Goal: Information Seeking & Learning: Learn about a topic

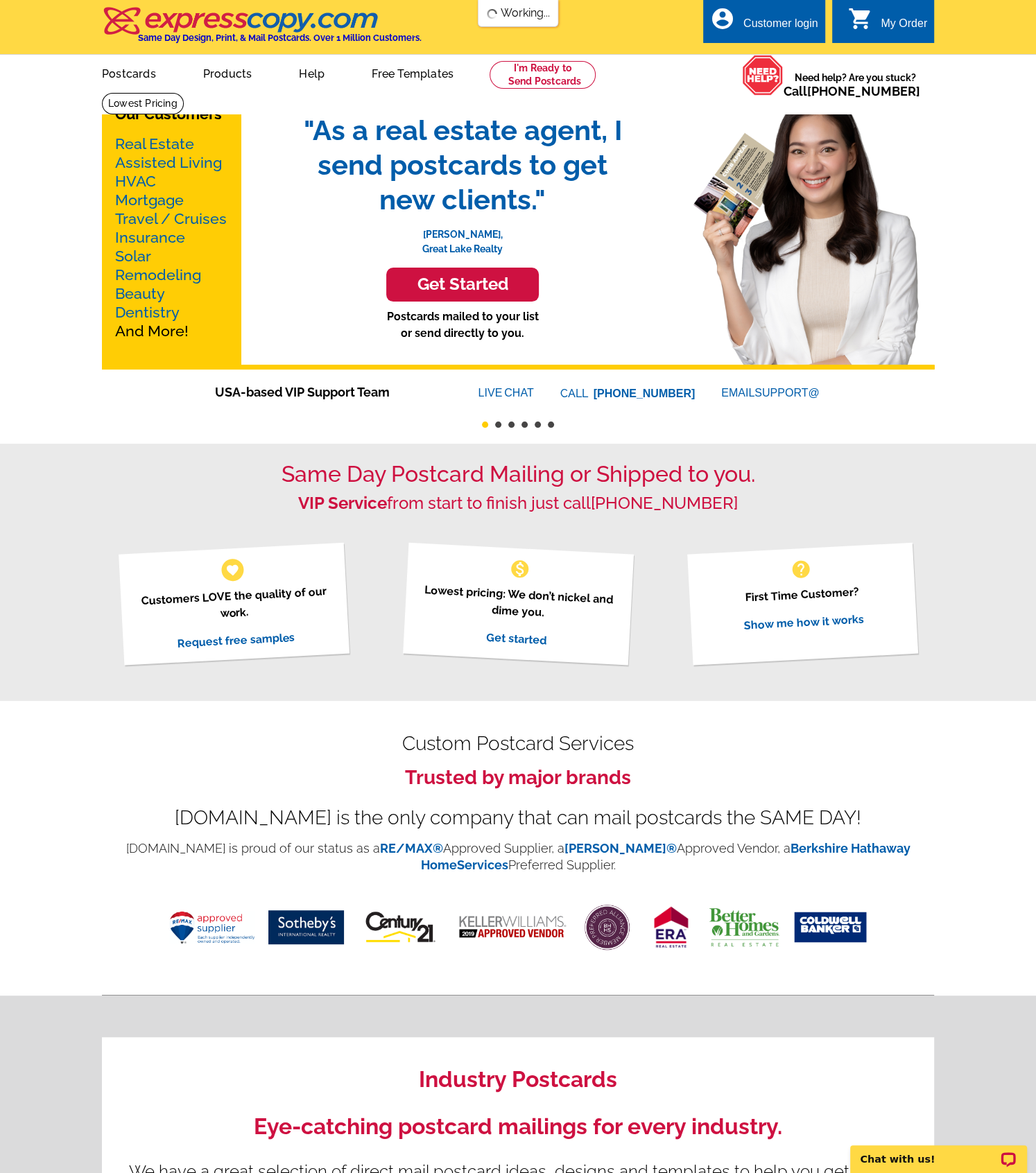
click at [222, 74] on link "Products" at bounding box center [228, 73] width 94 height 33
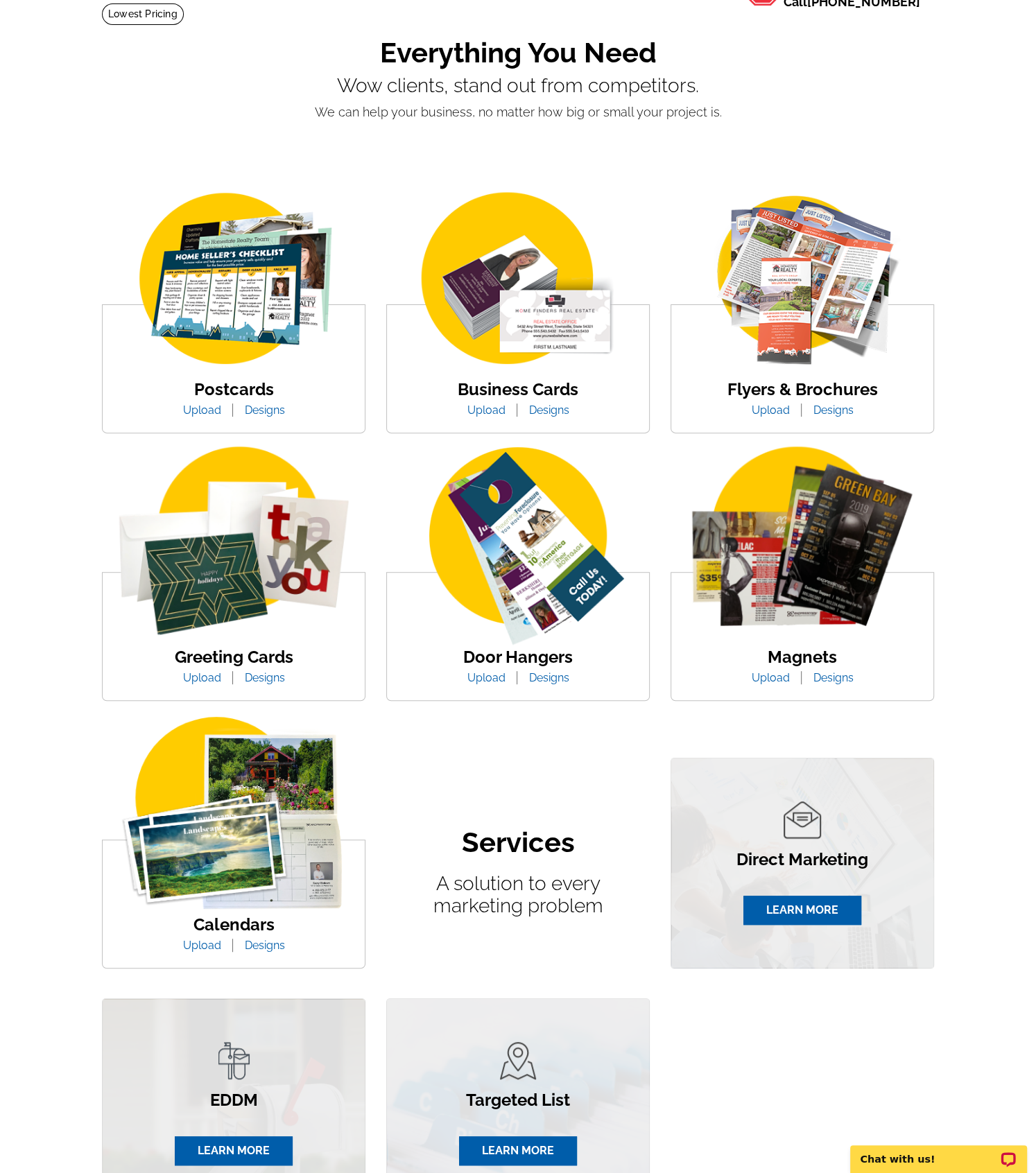
scroll to position [434, 0]
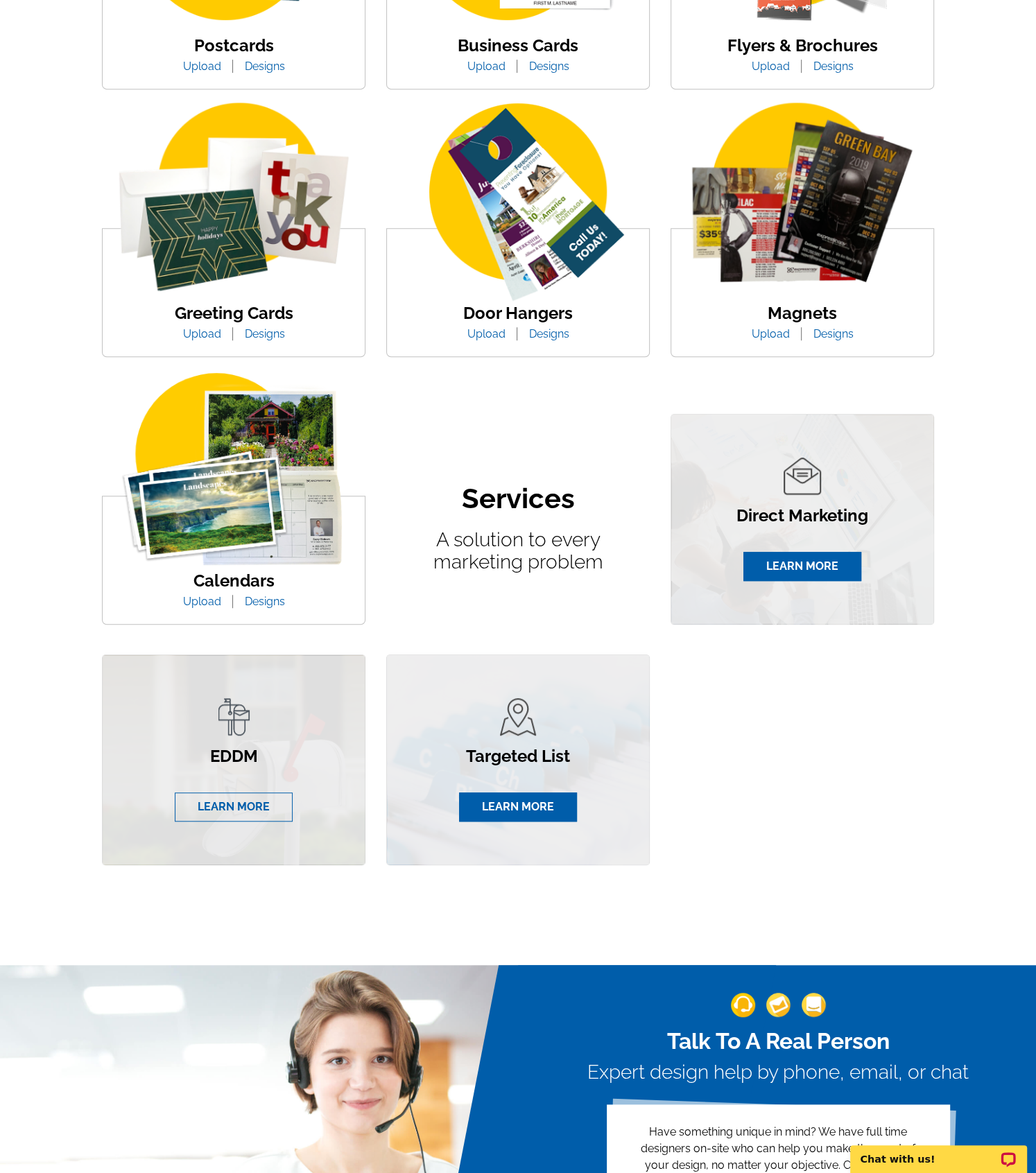
click at [249, 795] on link "LEARN MORE" at bounding box center [233, 807] width 118 height 29
